Goal: Task Accomplishment & Management: Use online tool/utility

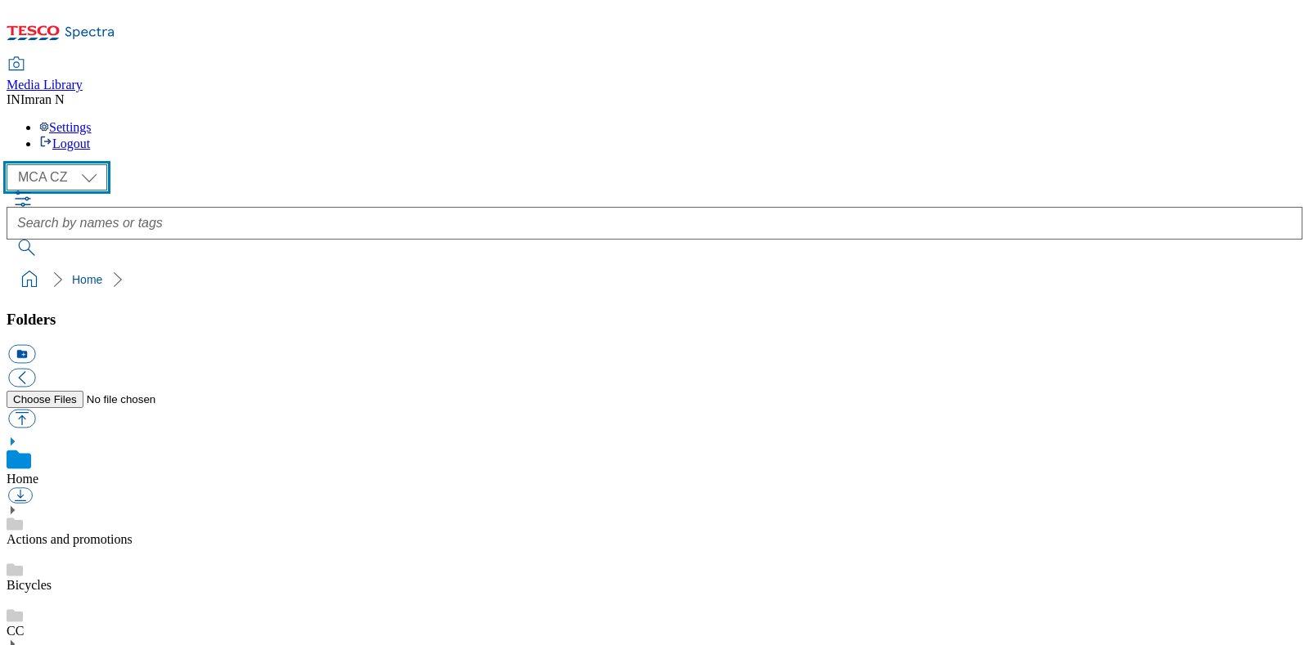
click at [95, 164] on select "MCA CZ MCA HU MCA MY MCA SK MCA TH MCA UK" at bounding box center [57, 177] width 101 height 26
select select "flare-mca-hu"
click at [11, 164] on select "MCA CZ MCA HU MCA MY MCA SK MCA TH MCA UK" at bounding box center [57, 177] width 101 height 26
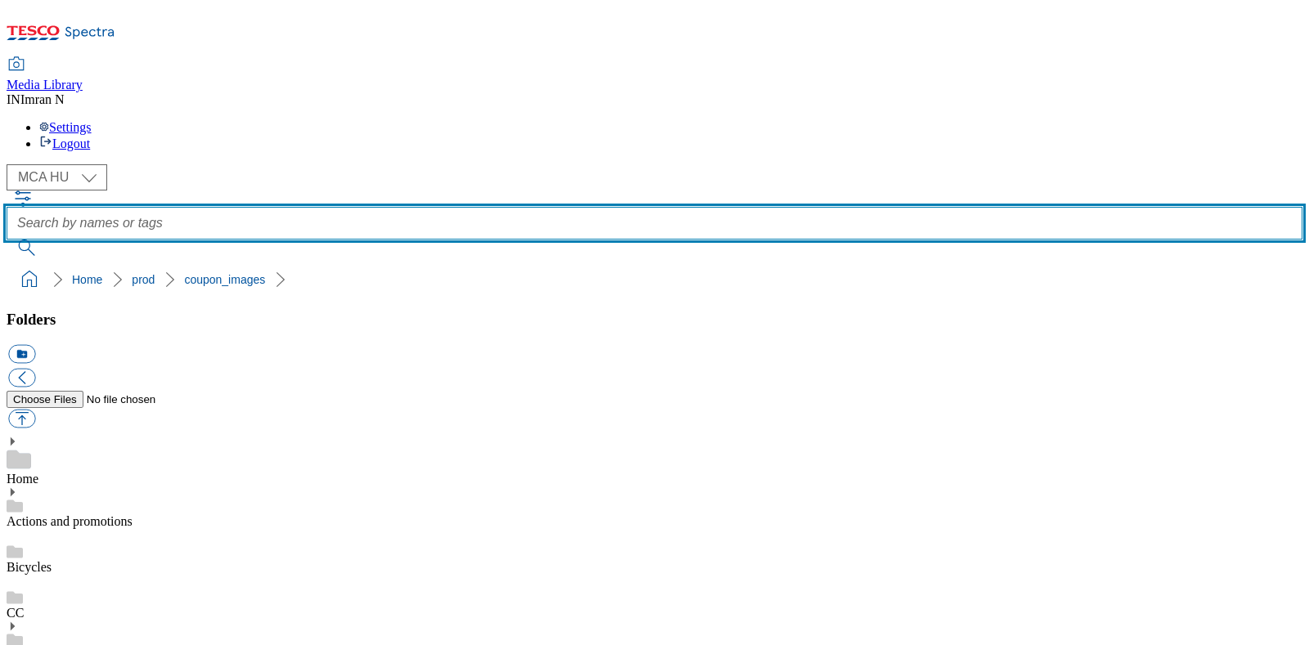
click at [841, 207] on input "text" at bounding box center [655, 223] width 1296 height 33
paste input "J09_1209"
type input "J09_1209"
click at [7, 240] on button "submit" at bounding box center [28, 248] width 43 height 16
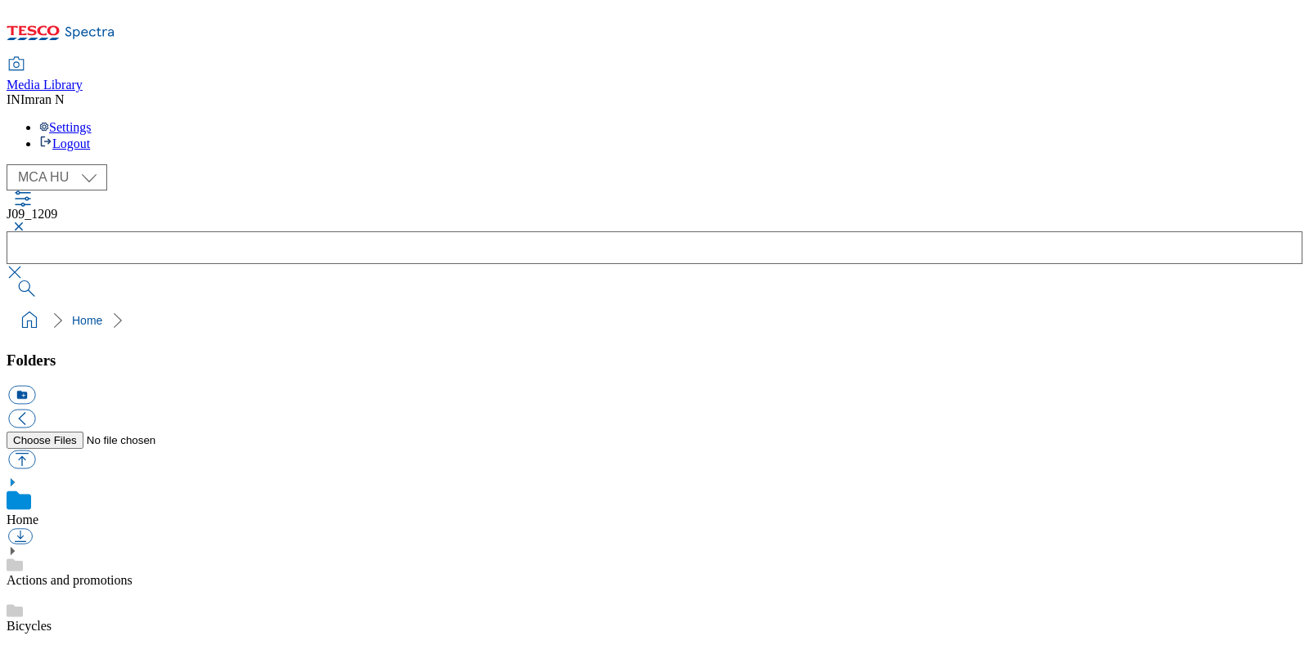
checkbox input "true"
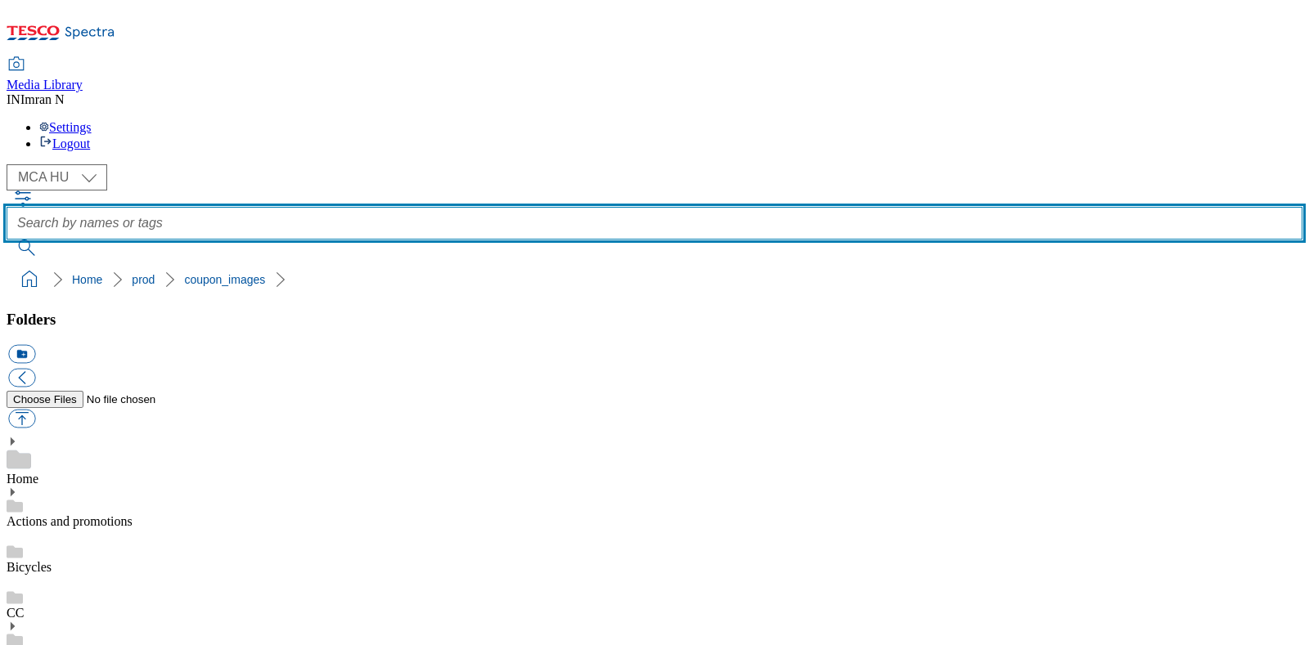
click at [603, 207] on input "text" at bounding box center [655, 223] width 1296 height 33
paste input "J09_1209"
type input "J09_1209"
click at [7, 240] on button "submit" at bounding box center [28, 248] width 43 height 16
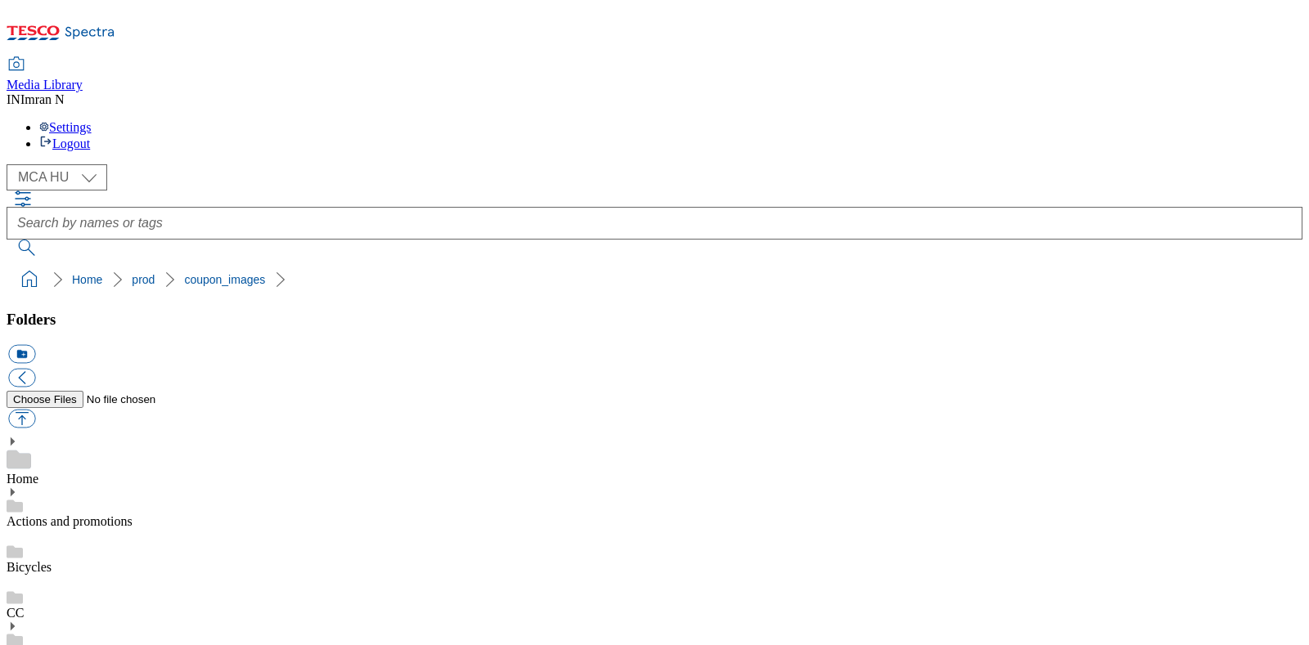
copy span "213908"
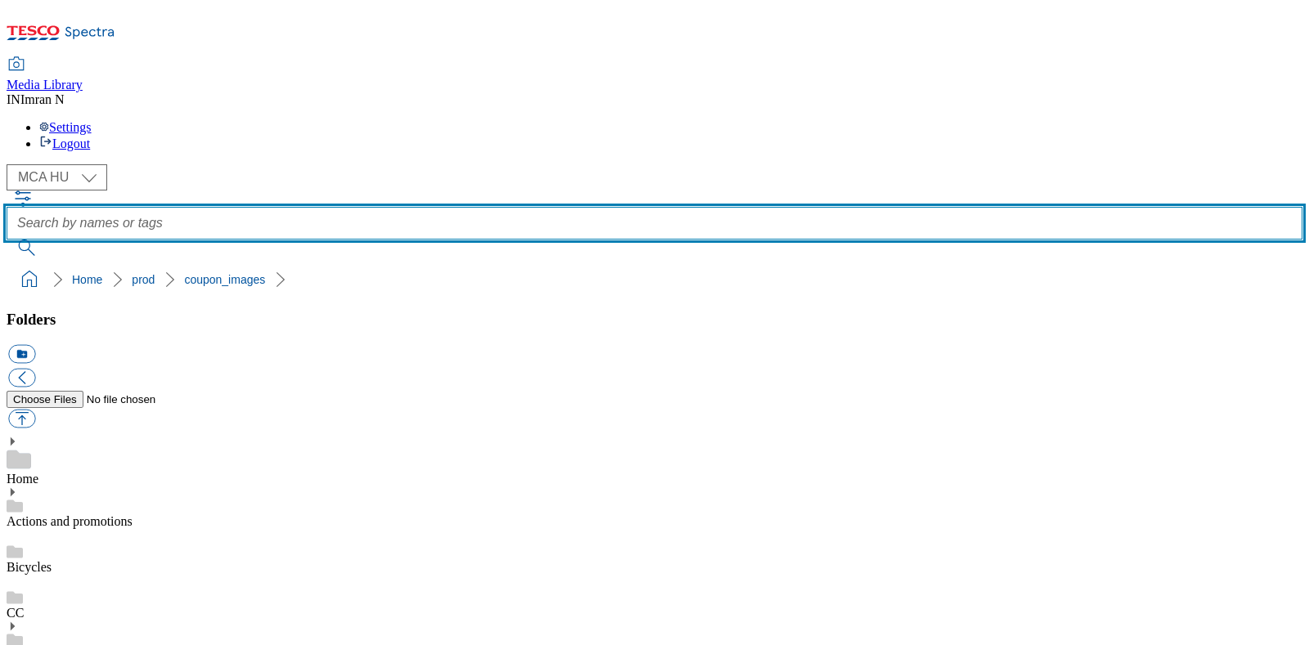
click at [789, 207] on input "text" at bounding box center [655, 223] width 1296 height 33
paste input "213908"
type input "213908"
click at [762, 207] on input "text" at bounding box center [655, 223] width 1296 height 33
click at [660, 207] on input "text" at bounding box center [655, 223] width 1296 height 33
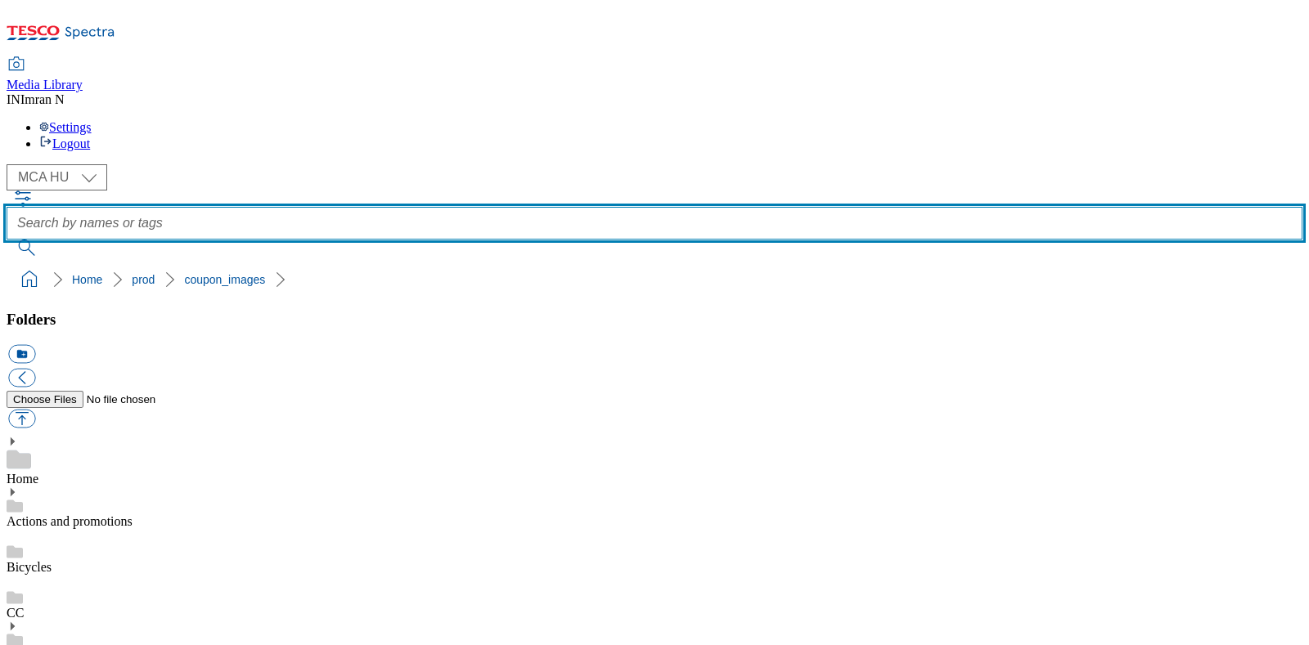
paste input "J09_1209_T"
type input "J09_1209"
click at [7, 240] on button "submit" at bounding box center [28, 248] width 43 height 16
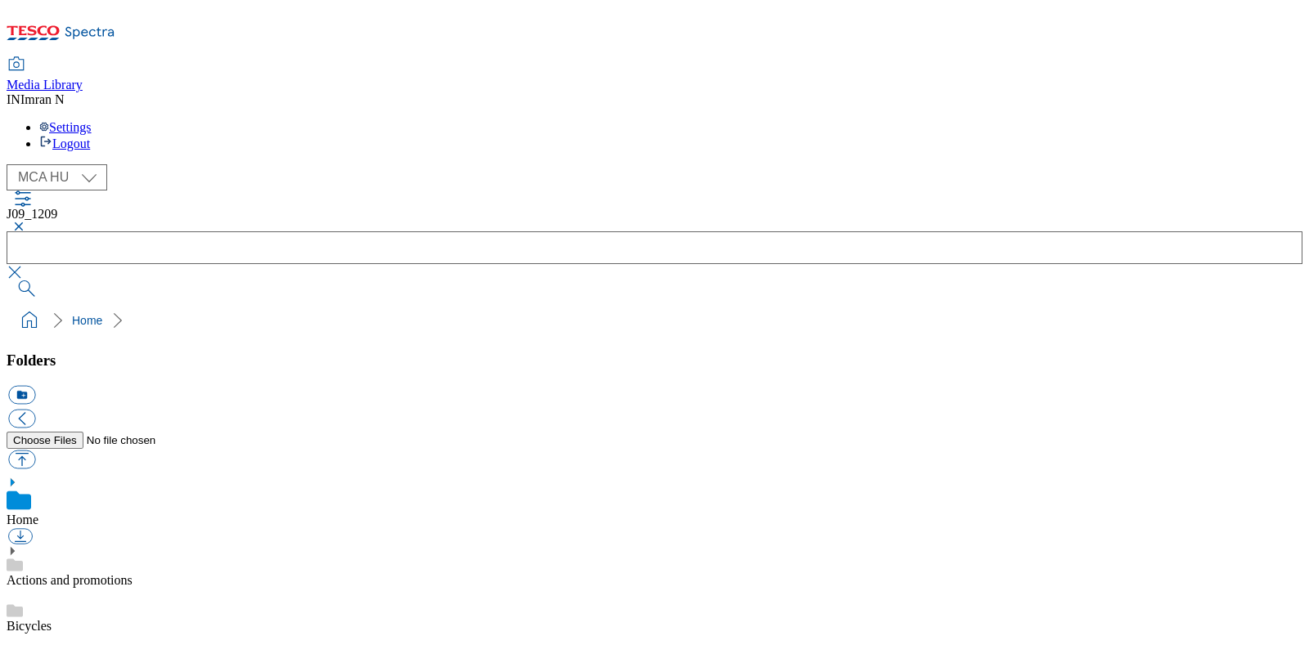
checkbox input "true"
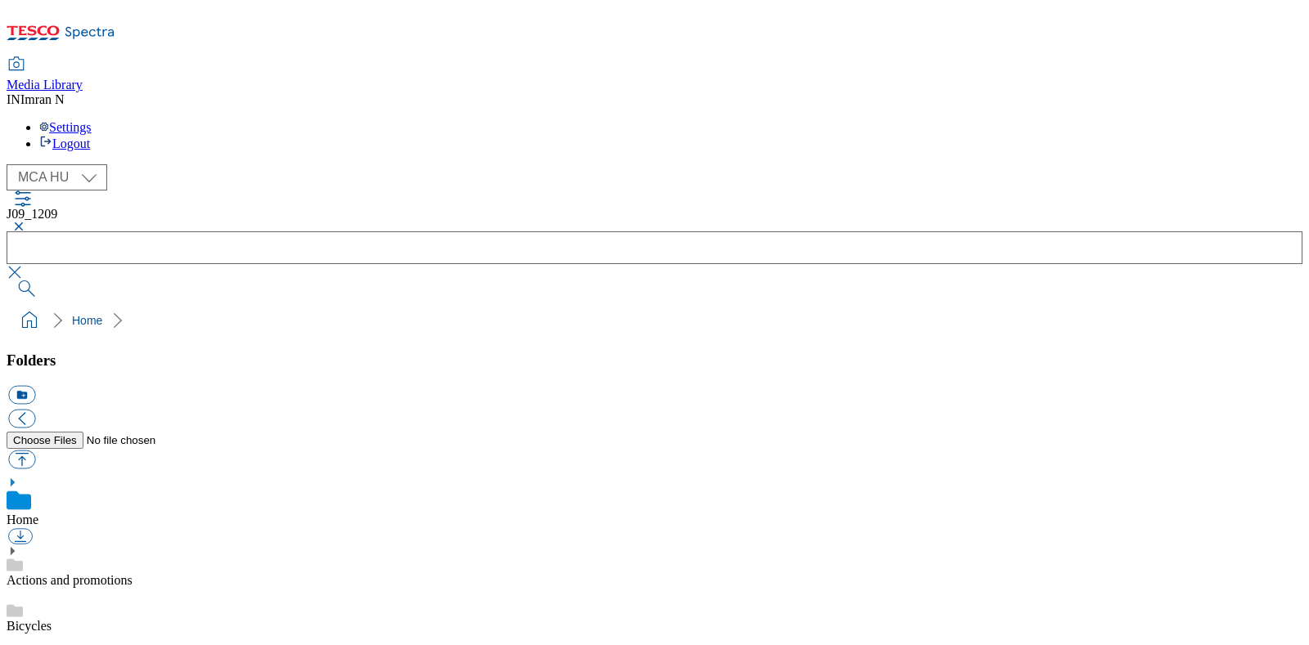
checkbox input "true"
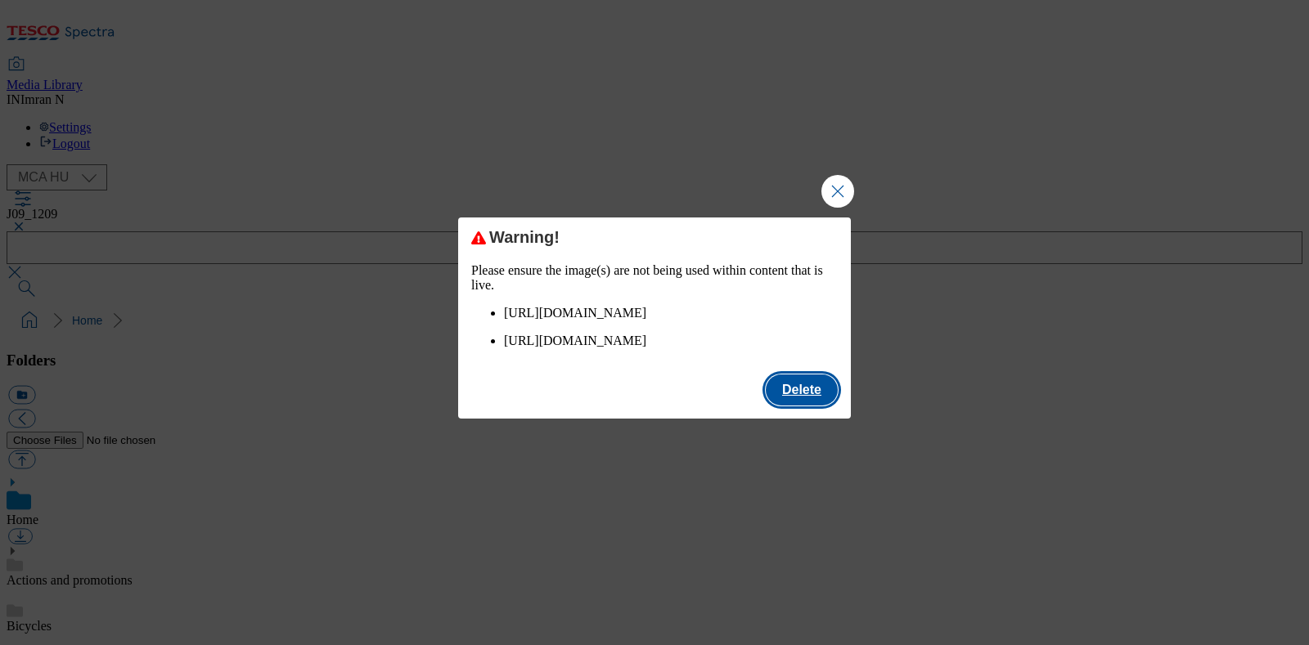
click at [787, 406] on button "Delete" at bounding box center [802, 390] width 72 height 31
checkbox input "false"
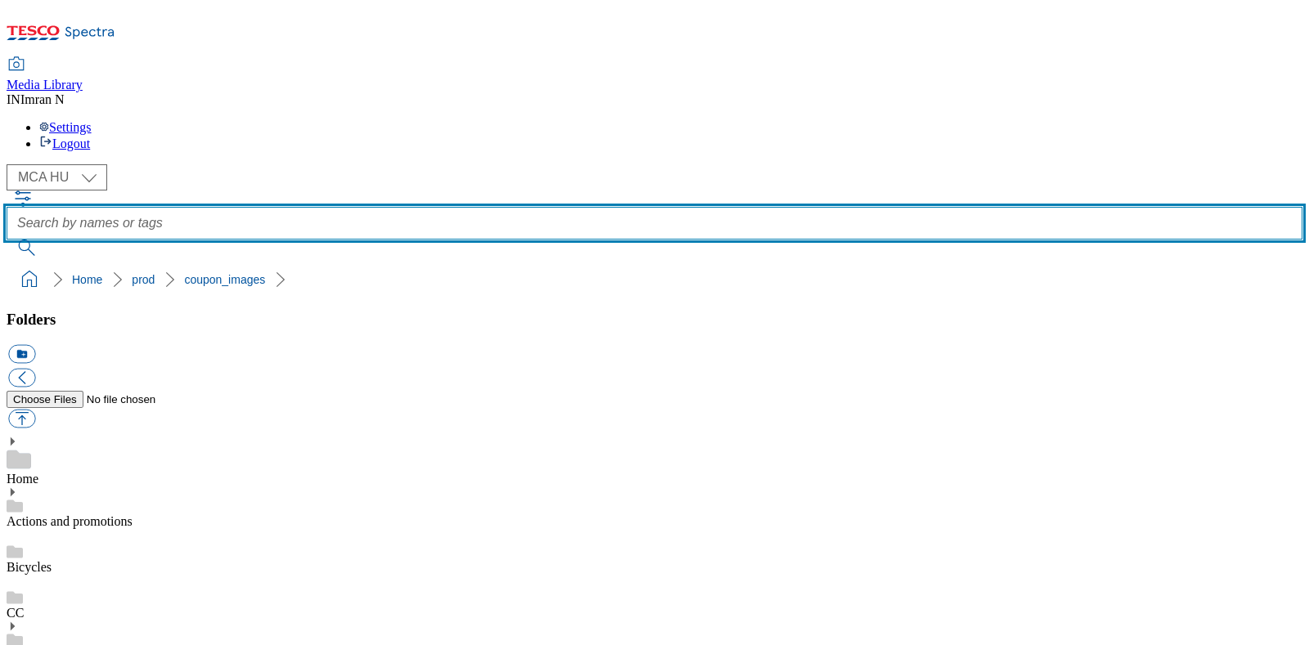
click at [690, 207] on input "text" at bounding box center [655, 223] width 1296 height 33
paste input "S42_1263_F"
type input "S42_1263"
click at [7, 240] on button "submit" at bounding box center [28, 248] width 43 height 16
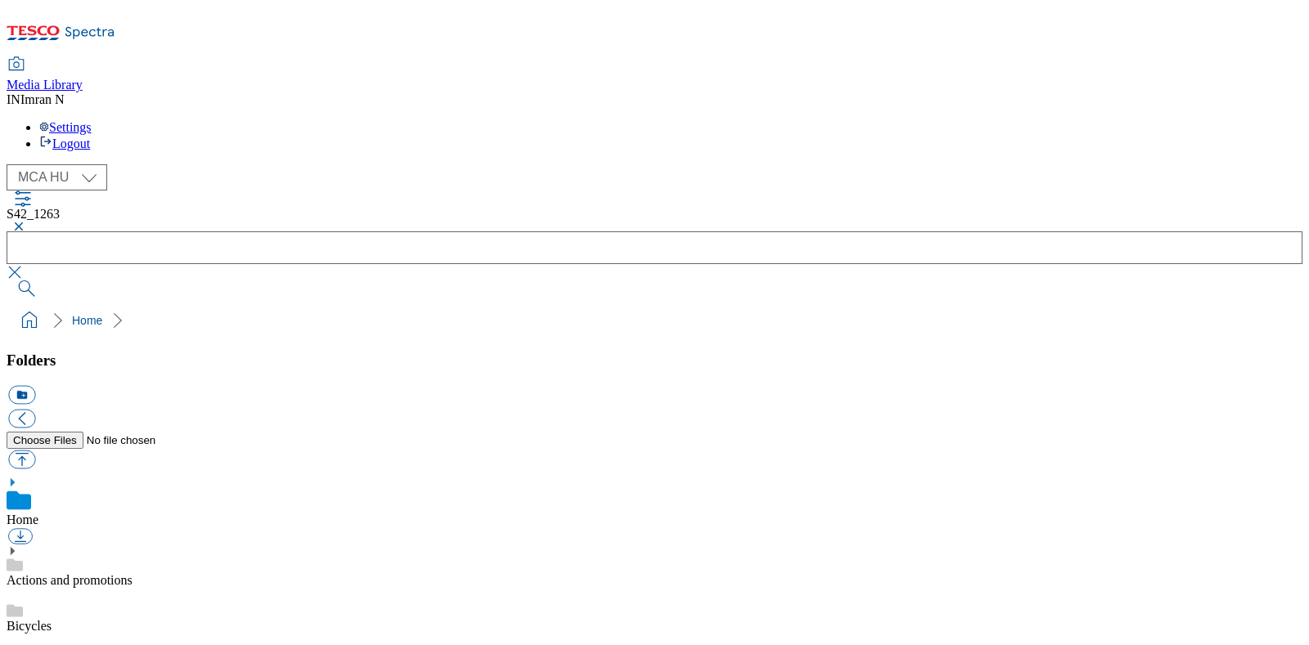
checkbox input "true"
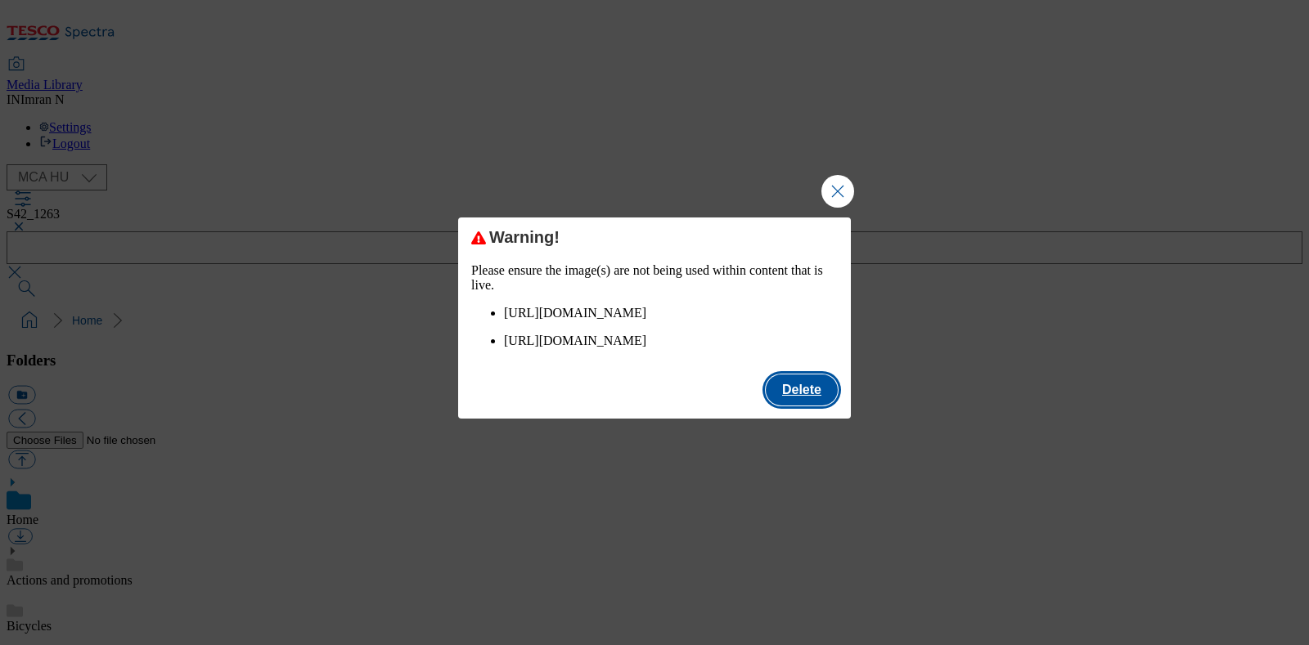
click at [789, 406] on button "Delete" at bounding box center [802, 390] width 72 height 31
checkbox input "false"
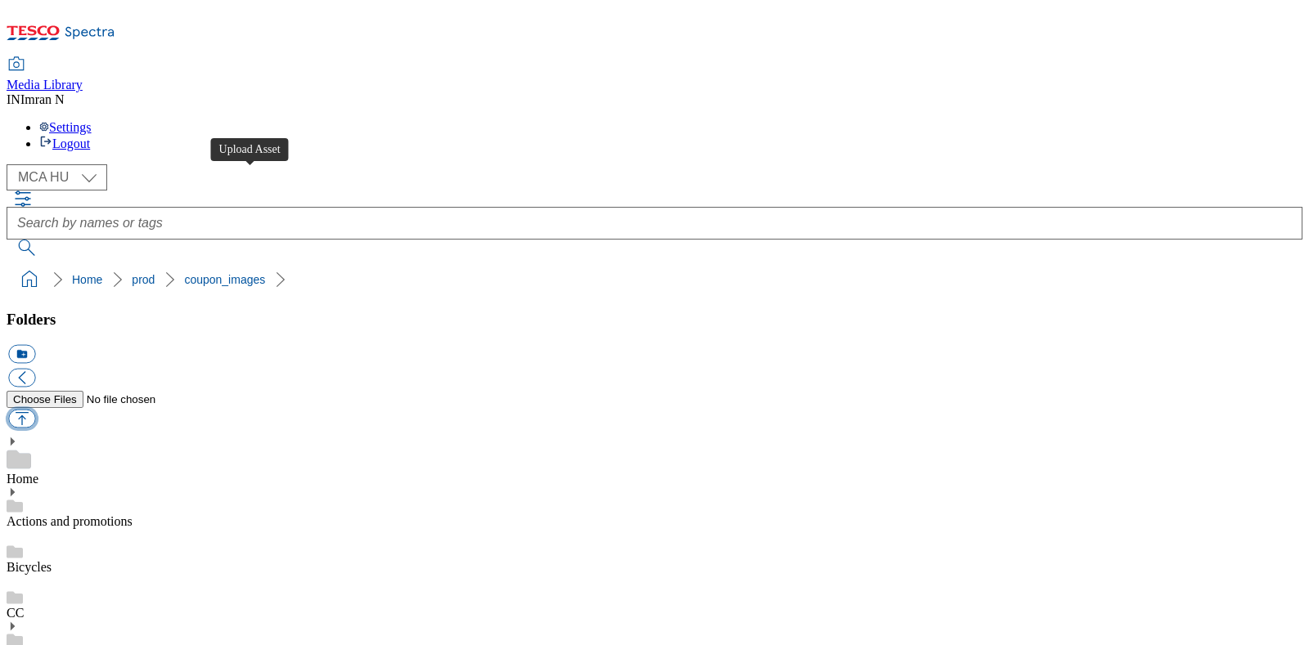
click at [35, 410] on button "button" at bounding box center [21, 419] width 27 height 19
type input "C:\fakepath\J09_1209_F.jpg"
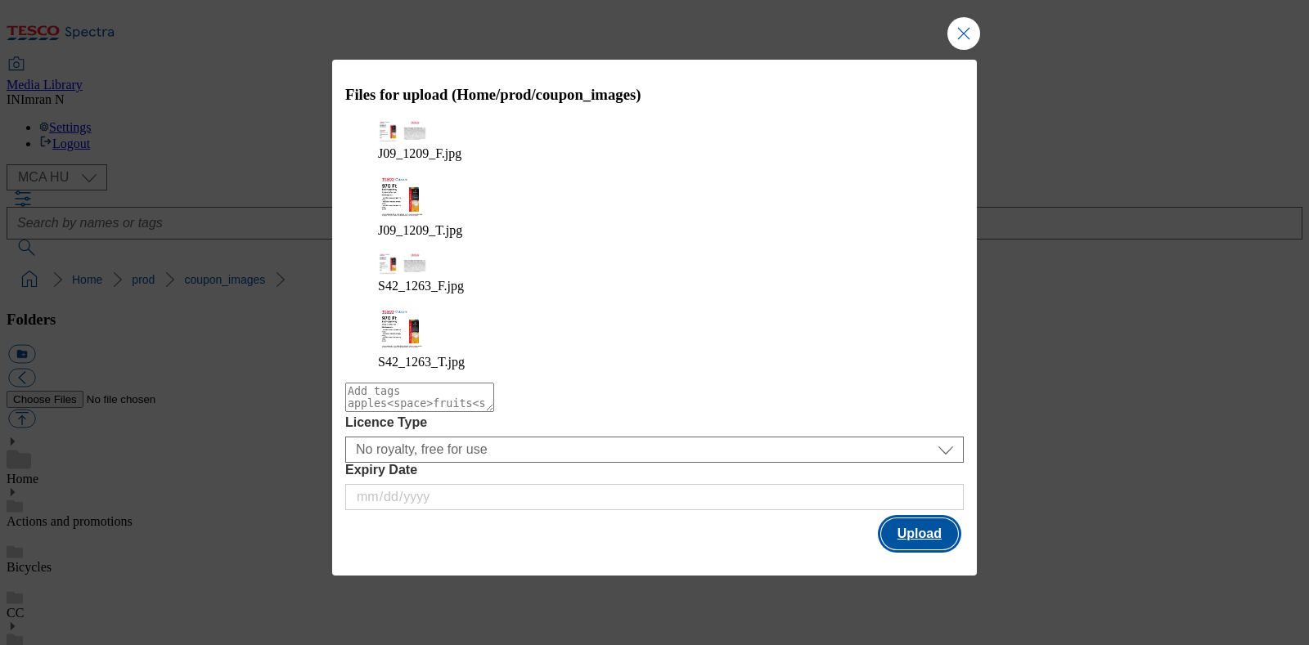
click at [920, 519] on button "Upload" at bounding box center [919, 534] width 77 height 31
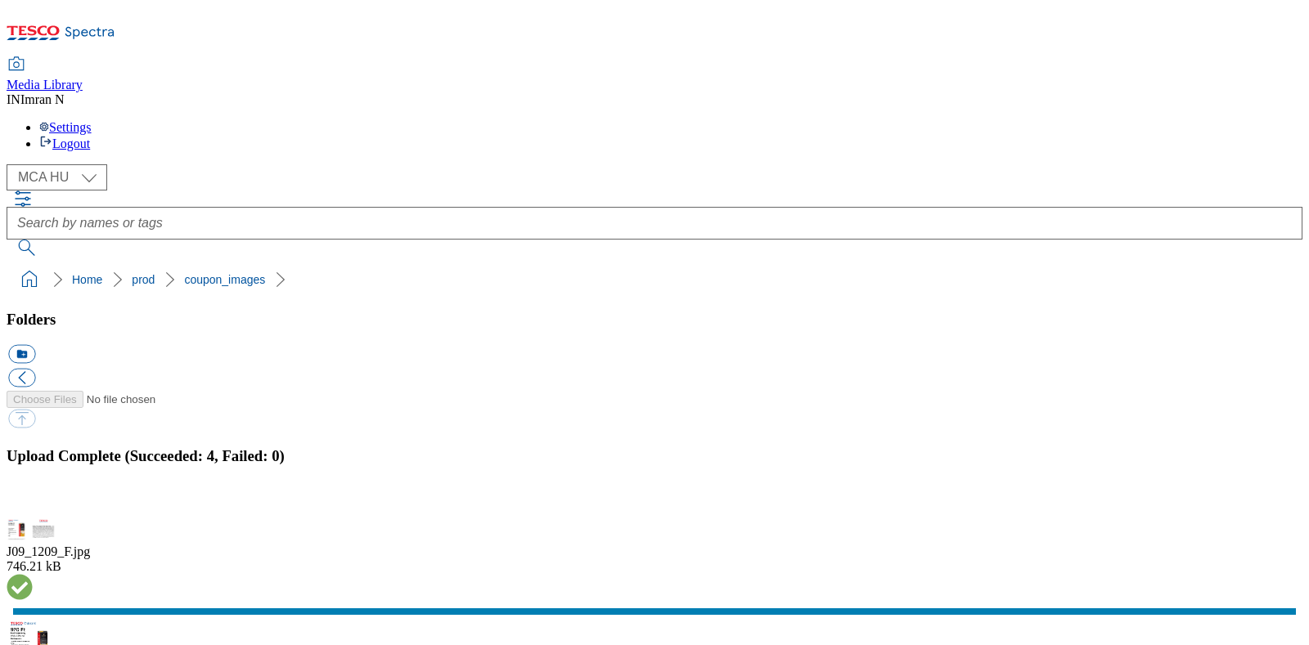
click at [33, 500] on button "button" at bounding box center [20, 508] width 25 height 16
